Goal: Transaction & Acquisition: Purchase product/service

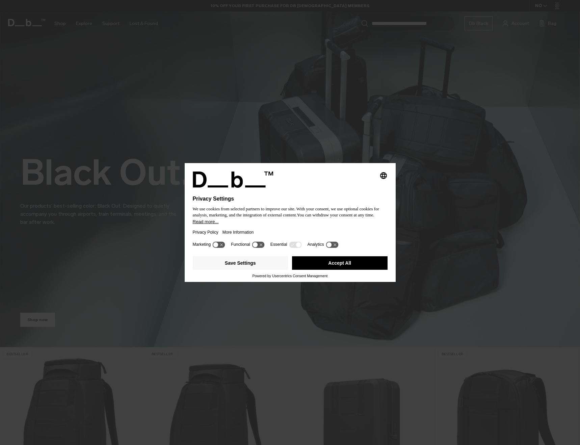
click at [336, 266] on button "Accept All" at bounding box center [340, 263] width 96 height 14
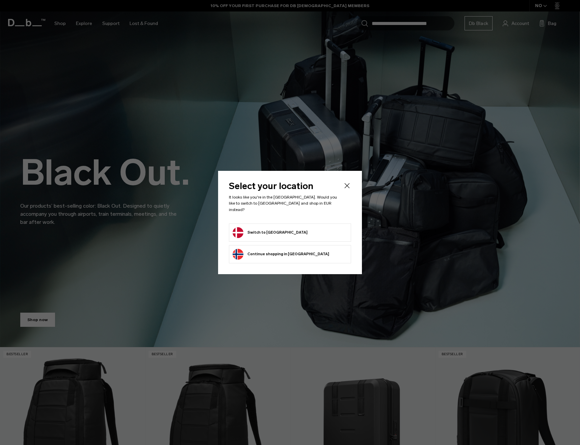
click at [294, 230] on form "Switch to Denmark" at bounding box center [290, 232] width 115 height 11
click at [270, 229] on button "Switch to Denmark" at bounding box center [270, 232] width 75 height 11
click at [240, 229] on button "Switch to Denmark" at bounding box center [270, 232] width 75 height 11
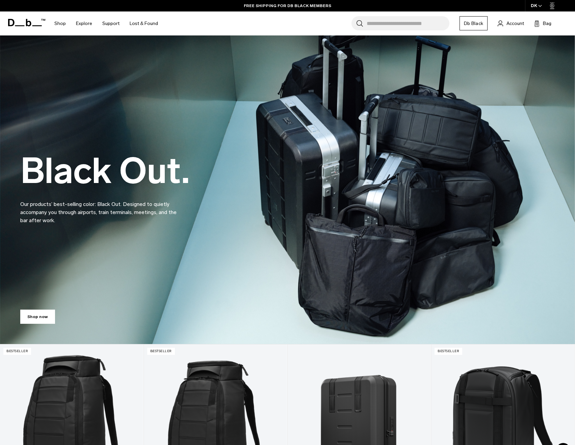
click at [541, 5] on icon "button" at bounding box center [540, 6] width 4 height 2
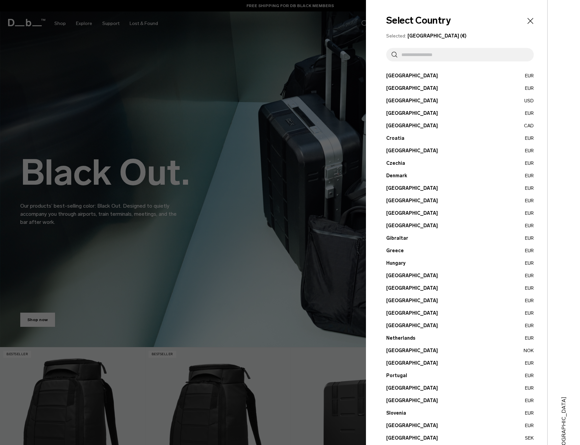
click at [424, 51] on input "text" at bounding box center [463, 55] width 131 height 14
click at [526, 21] on icon "Close" at bounding box center [530, 20] width 9 height 9
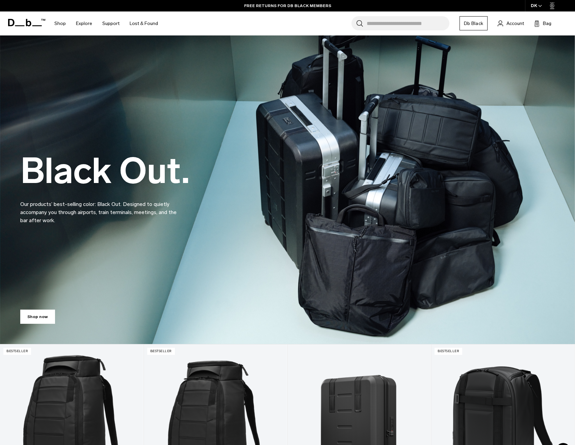
click at [533, 5] on div "DK" at bounding box center [536, 5] width 23 height 11
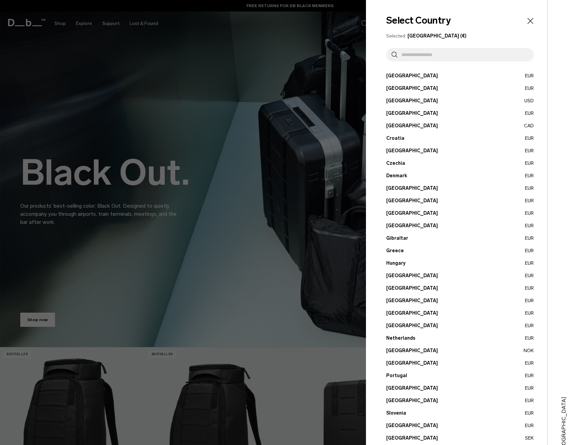
click at [398, 177] on button "Denmark EUR" at bounding box center [460, 175] width 148 height 7
click at [399, 176] on button "Denmark EUR" at bounding box center [460, 175] width 148 height 7
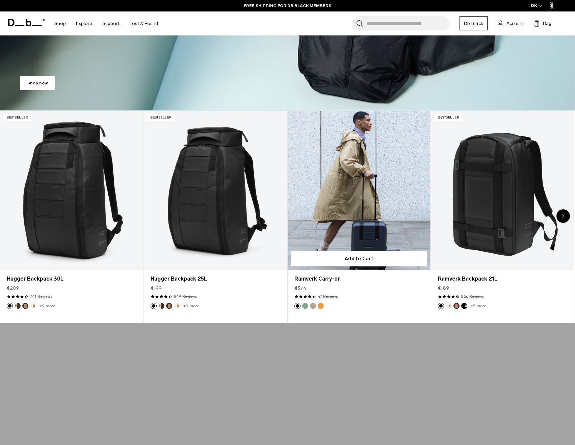
scroll to position [264, 0]
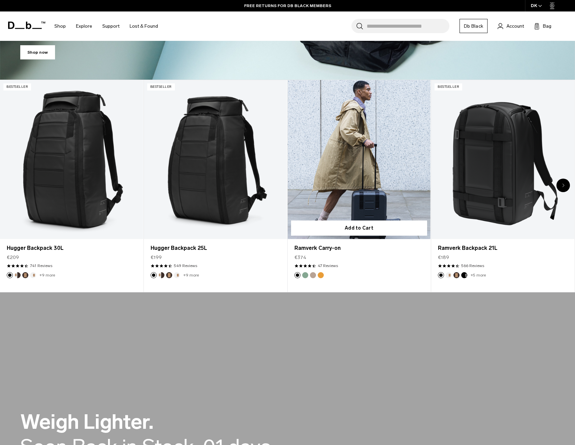
click at [363, 172] on link "Ramverk Carry-on" at bounding box center [359, 159] width 143 height 159
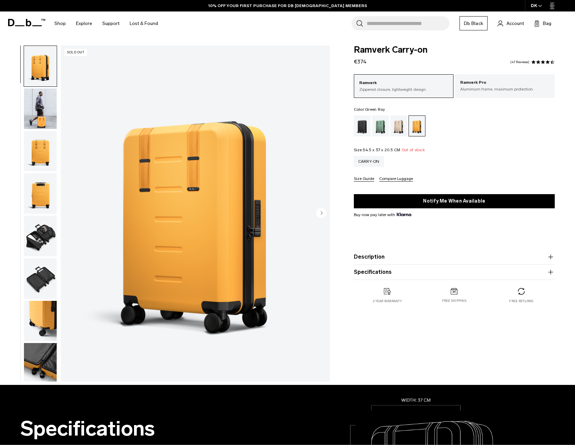
click at [375, 129] on div "Green Ray" at bounding box center [380, 126] width 17 height 21
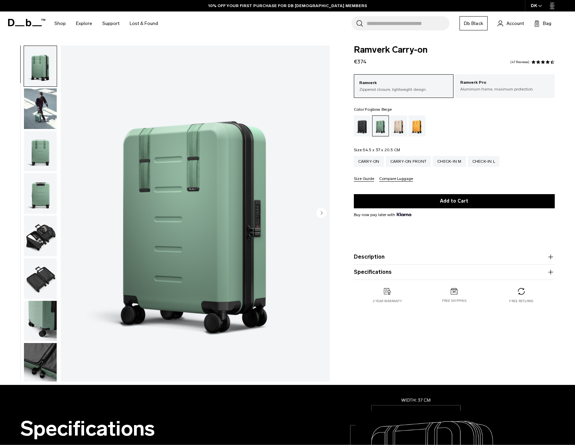
click at [398, 125] on div "Fogbow Beige" at bounding box center [398, 126] width 17 height 21
click at [472, 92] on p "Aluminium frame, maximum protection." at bounding box center [505, 89] width 90 height 6
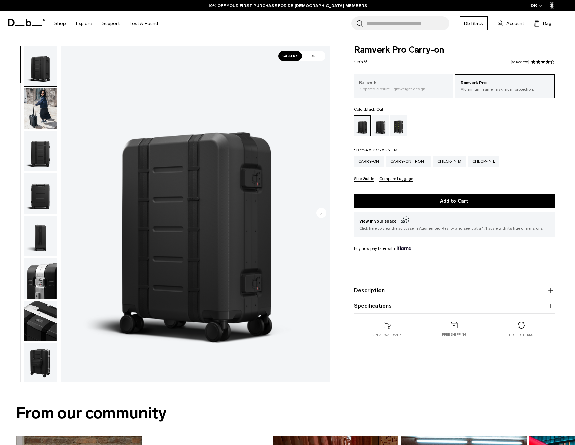
click at [404, 87] on p "Zippered closure, lightweight design." at bounding box center [404, 89] width 90 height 6
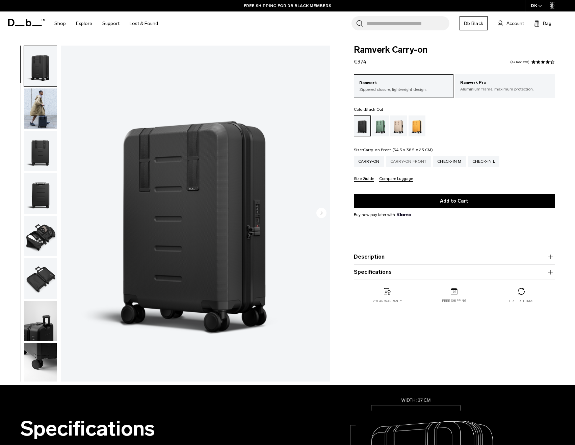
click at [403, 162] on div "Carry-on Front" at bounding box center [408, 161] width 45 height 11
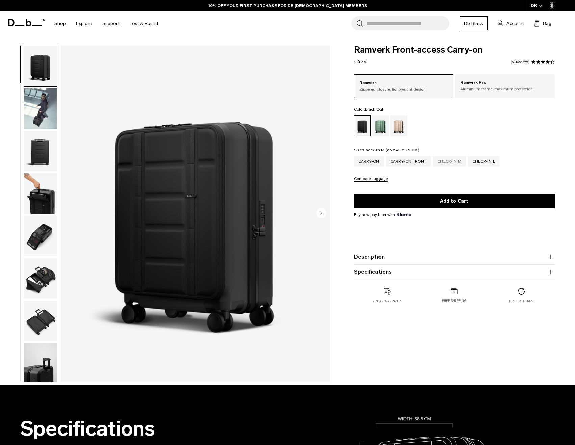
click at [451, 161] on div "Check-in M" at bounding box center [449, 161] width 33 height 11
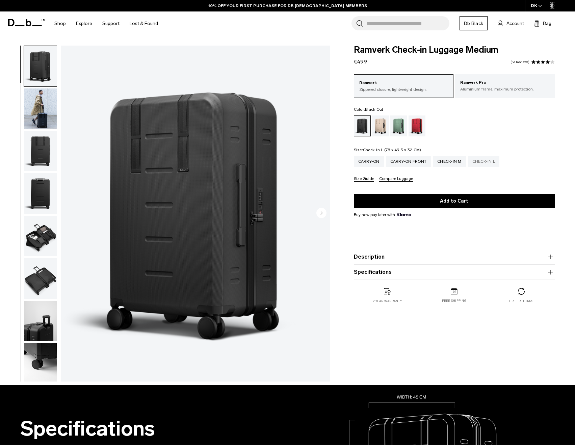
click at [494, 160] on div "Check-in L" at bounding box center [484, 161] width 32 height 11
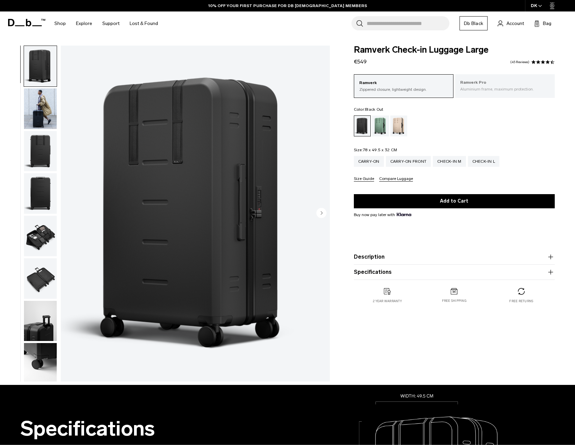
click at [505, 85] on p "Ramverk Pro" at bounding box center [505, 82] width 90 height 7
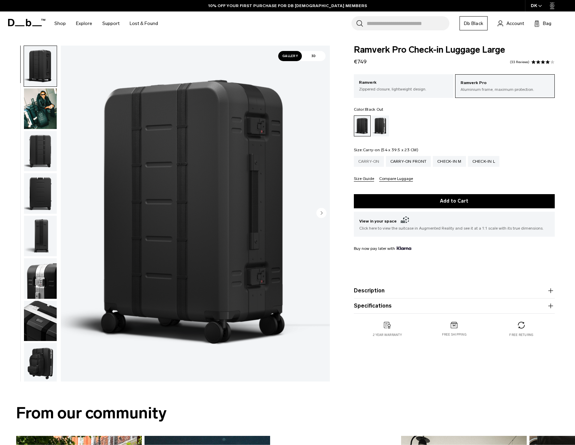
click at [364, 160] on div "Carry-on" at bounding box center [369, 161] width 30 height 11
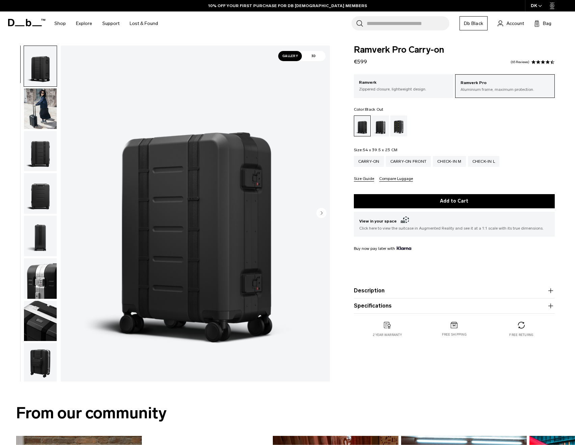
click at [550, 293] on icon "button" at bounding box center [551, 291] width 8 height 8
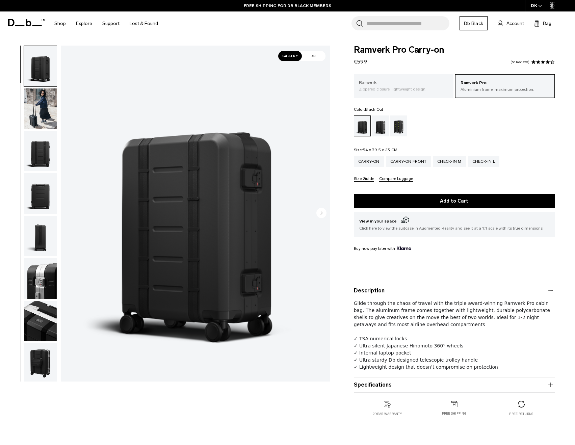
click at [381, 87] on p "Zippered closure, lightweight design." at bounding box center [404, 89] width 90 height 6
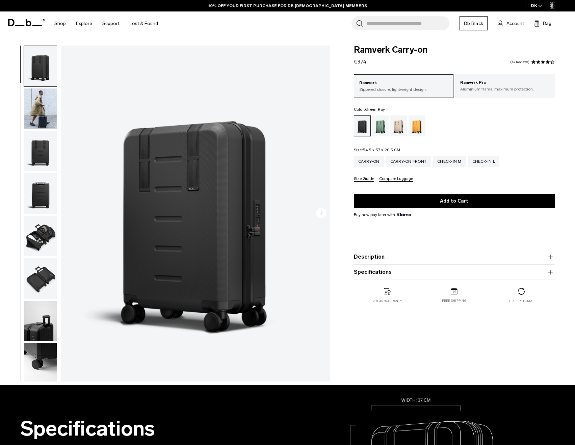
click at [379, 126] on div "Green Ray" at bounding box center [380, 126] width 17 height 21
